Goal: Information Seeking & Learning: Check status

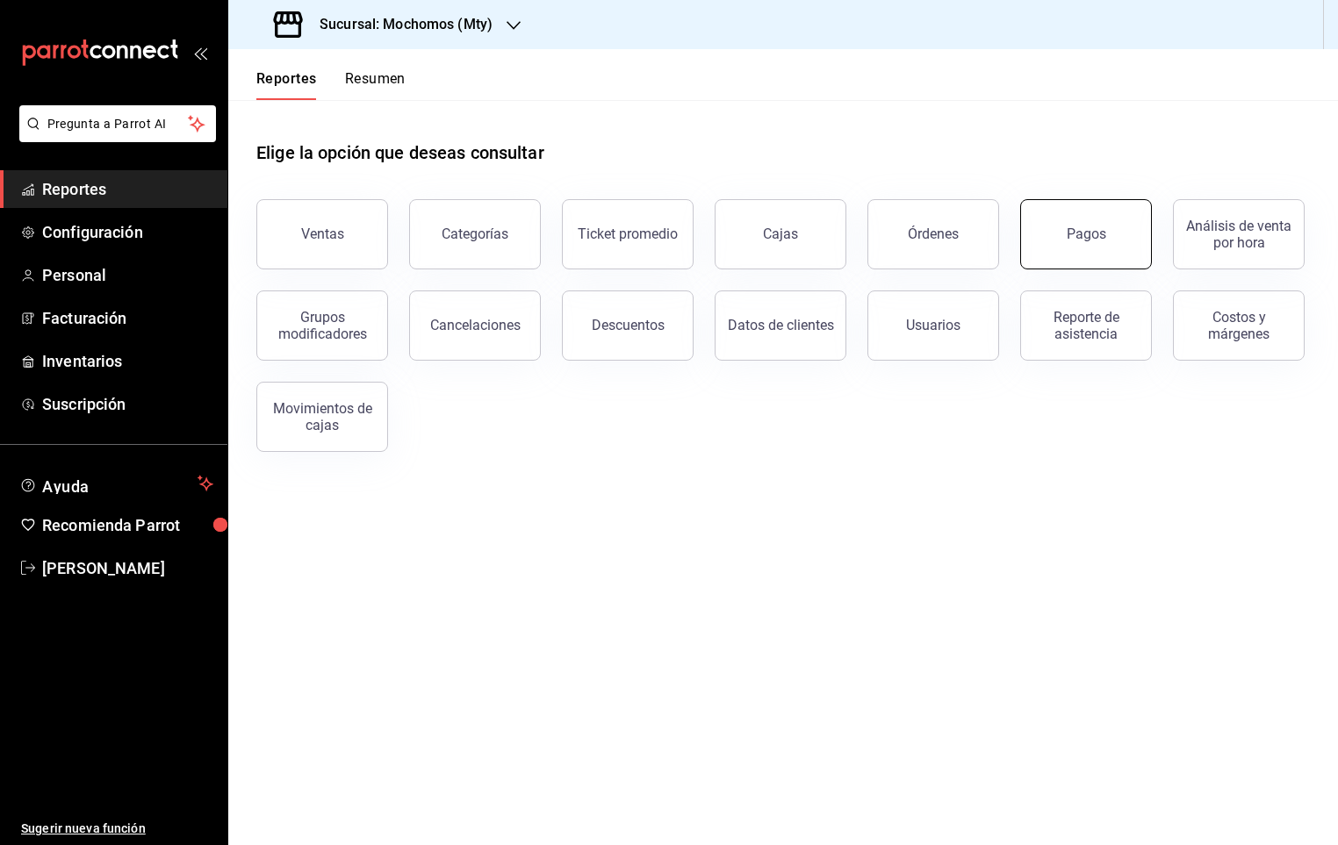
click at [1059, 248] on button "Pagos" at bounding box center [1086, 234] width 132 height 70
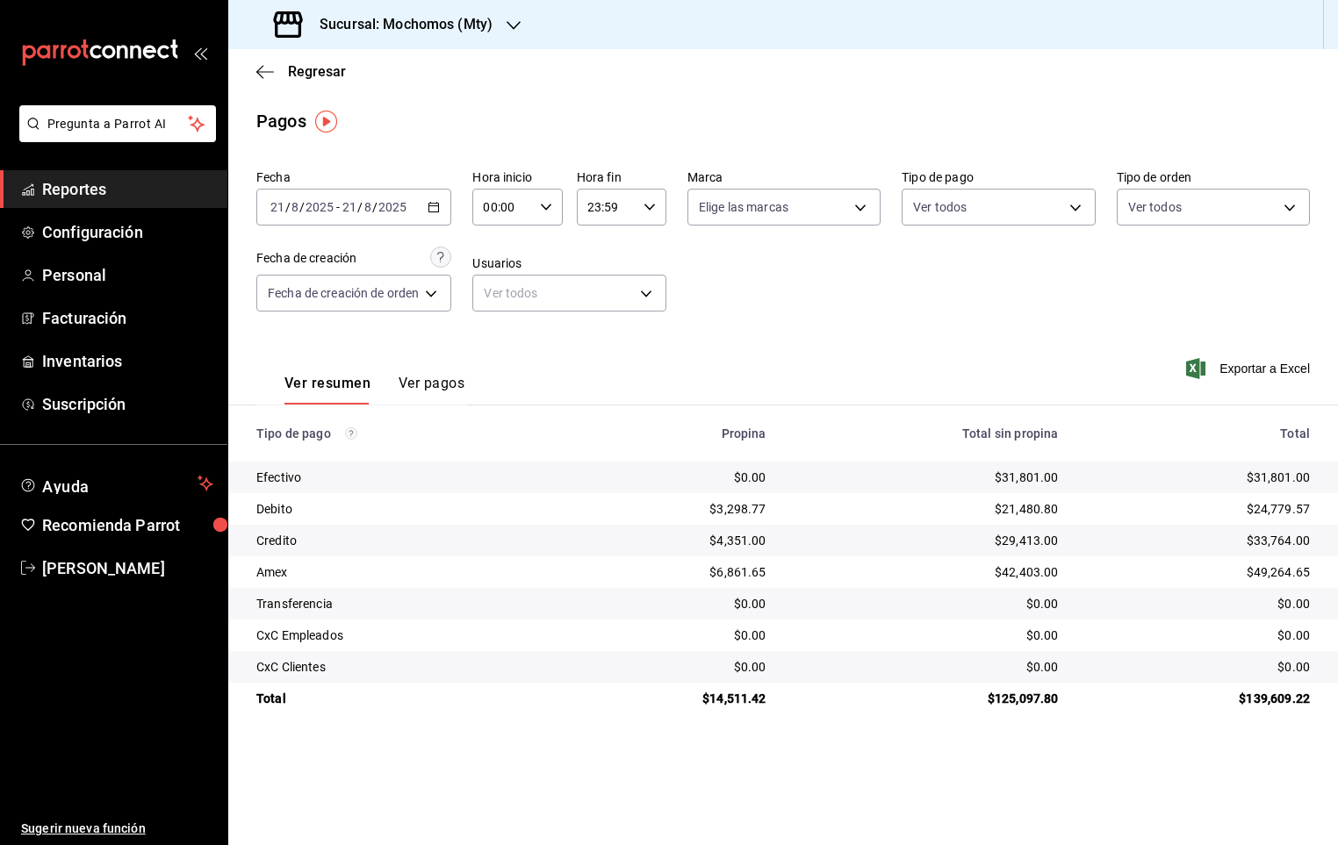
click at [514, 19] on icon "button" at bounding box center [513, 25] width 14 height 14
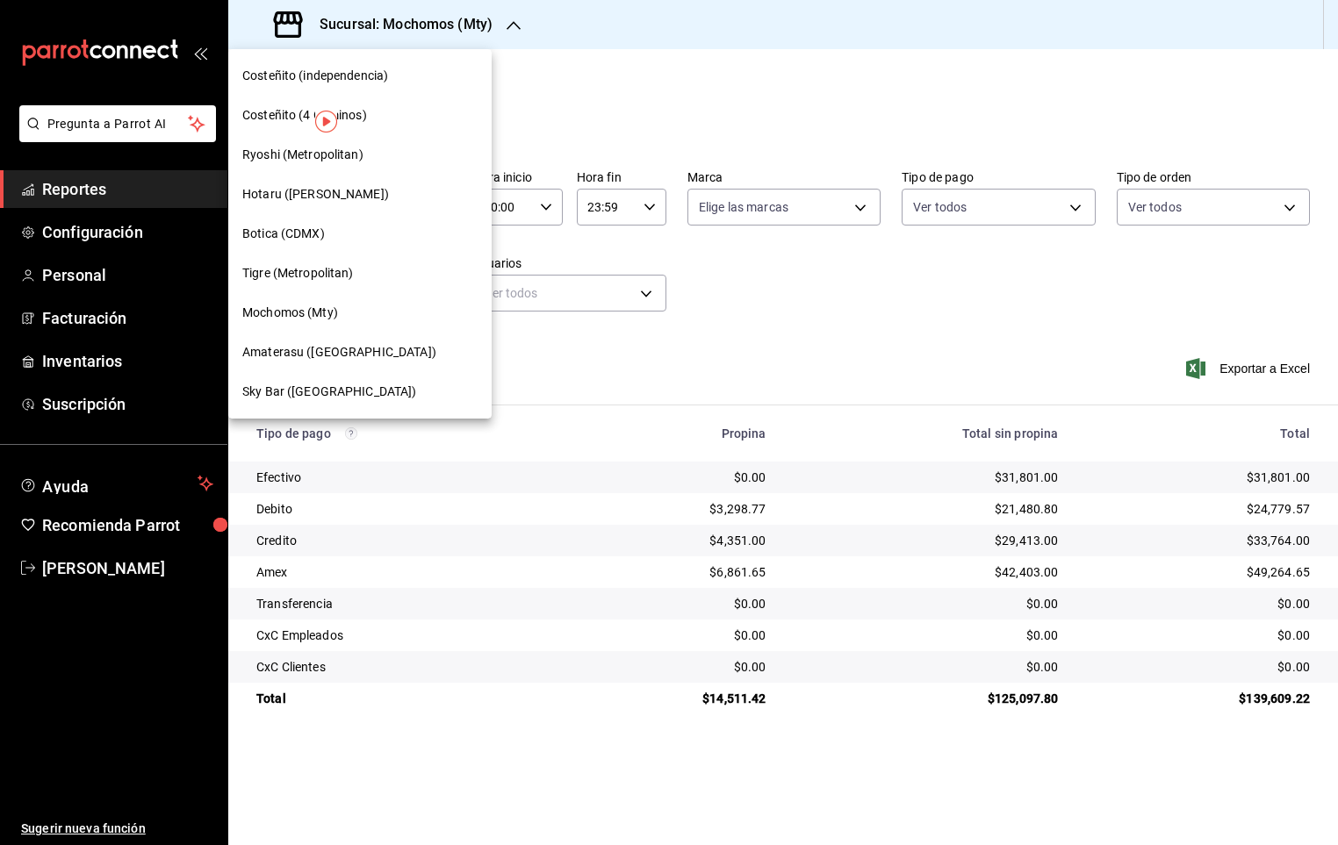
click at [808, 13] on div at bounding box center [669, 422] width 1338 height 845
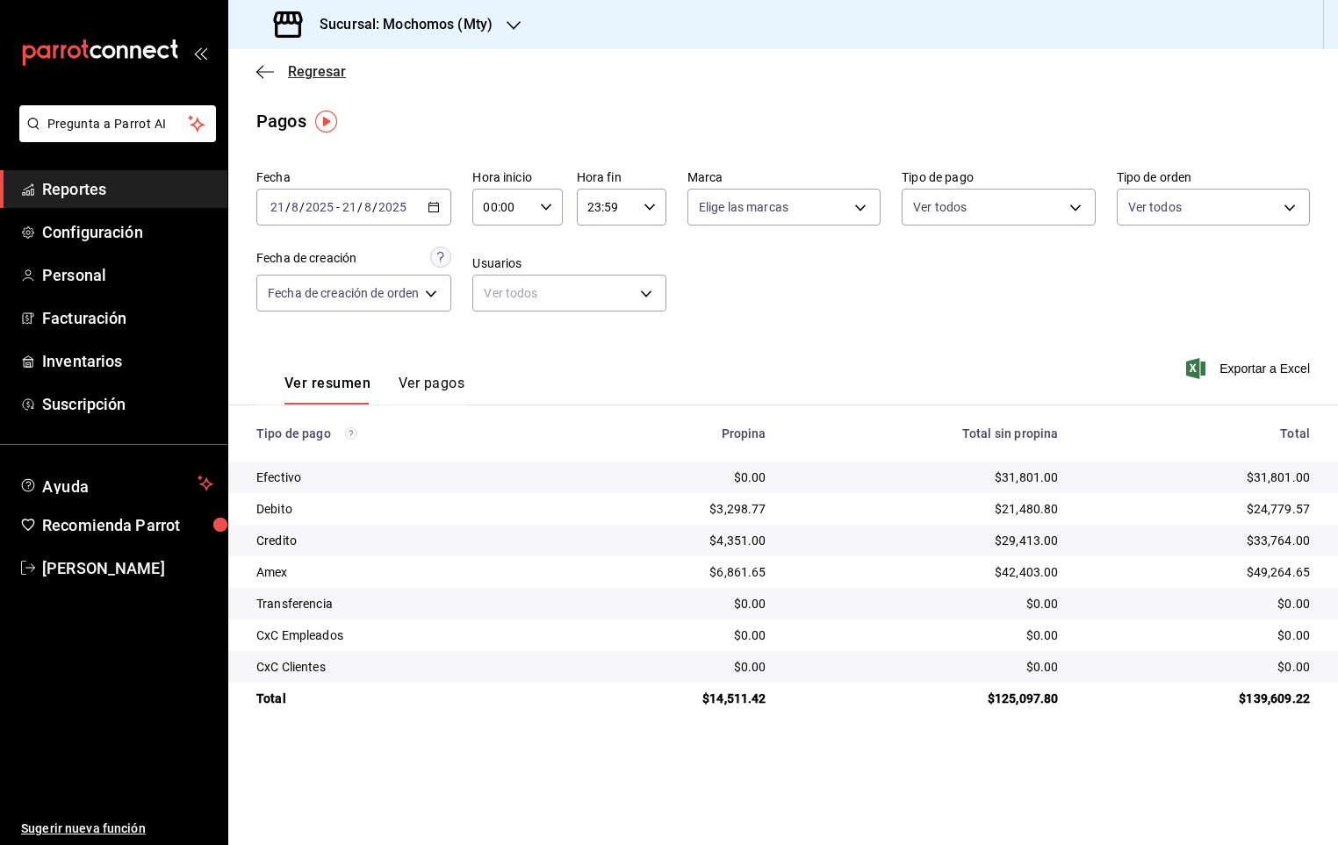
click at [327, 72] on span "Regresar" at bounding box center [317, 71] width 58 height 17
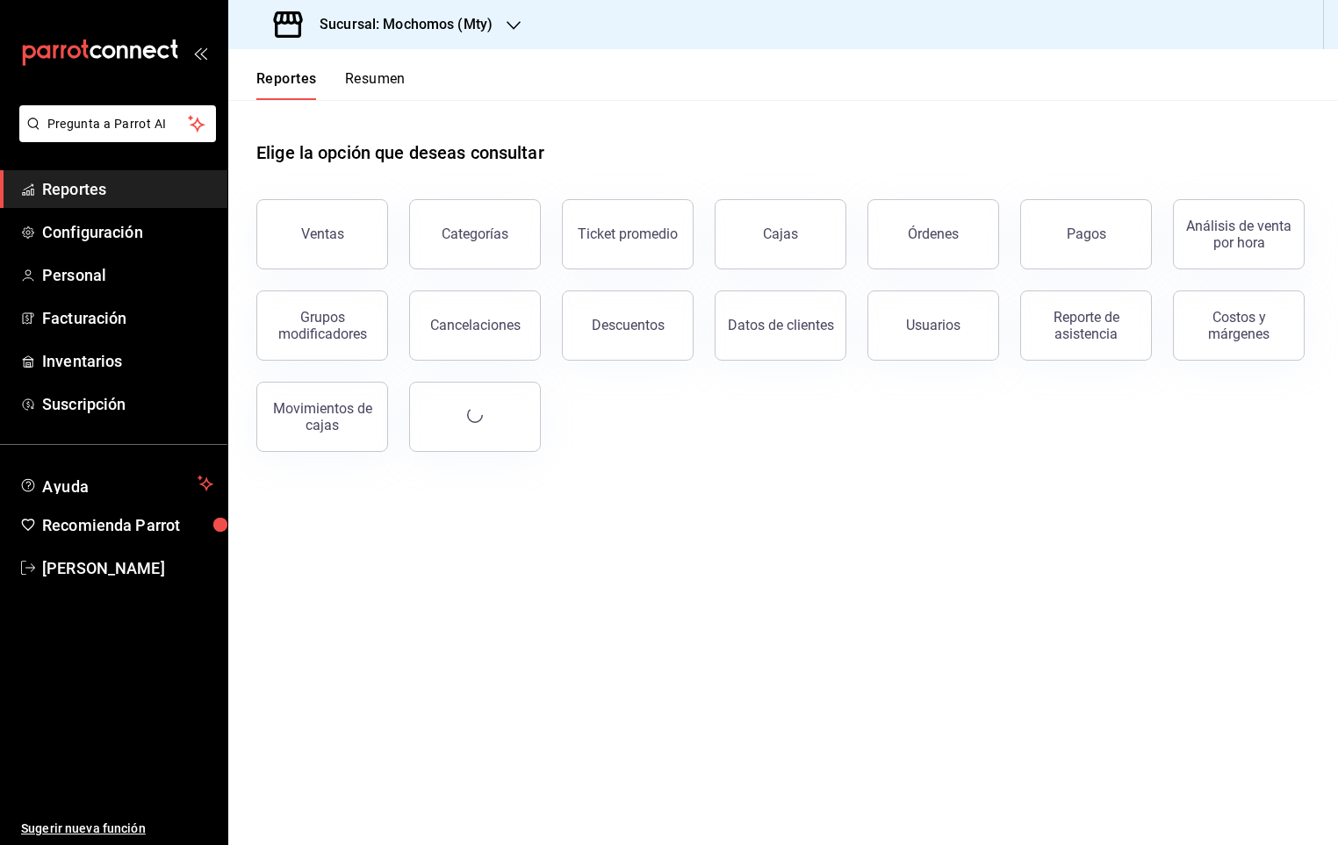
click at [396, 74] on button "Resumen" at bounding box center [375, 85] width 61 height 30
